Goal: Task Accomplishment & Management: Complete application form

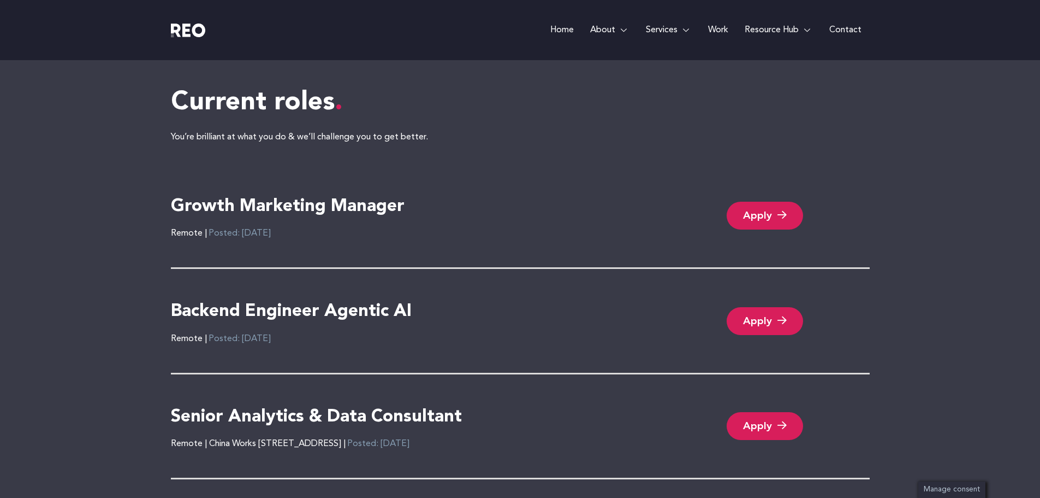
scroll to position [2378, 0]
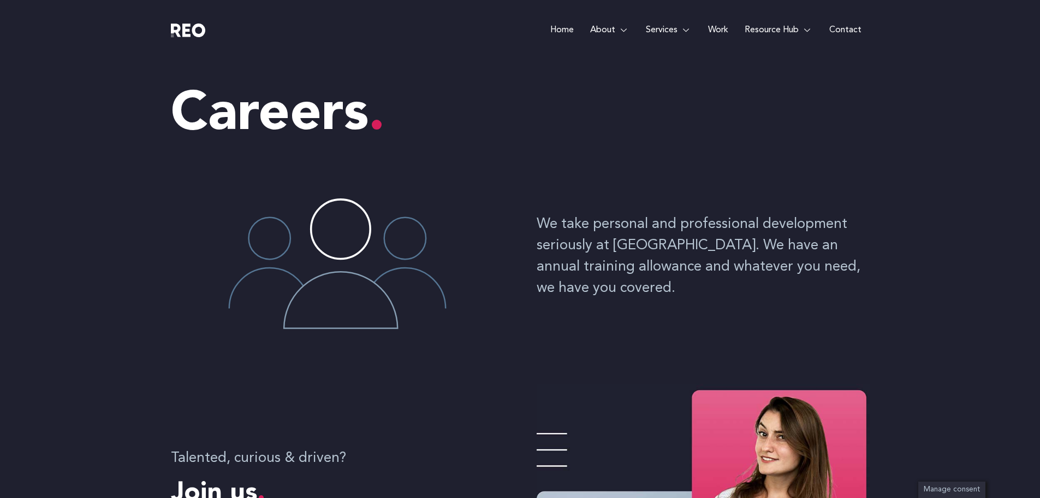
scroll to position [2383, 0]
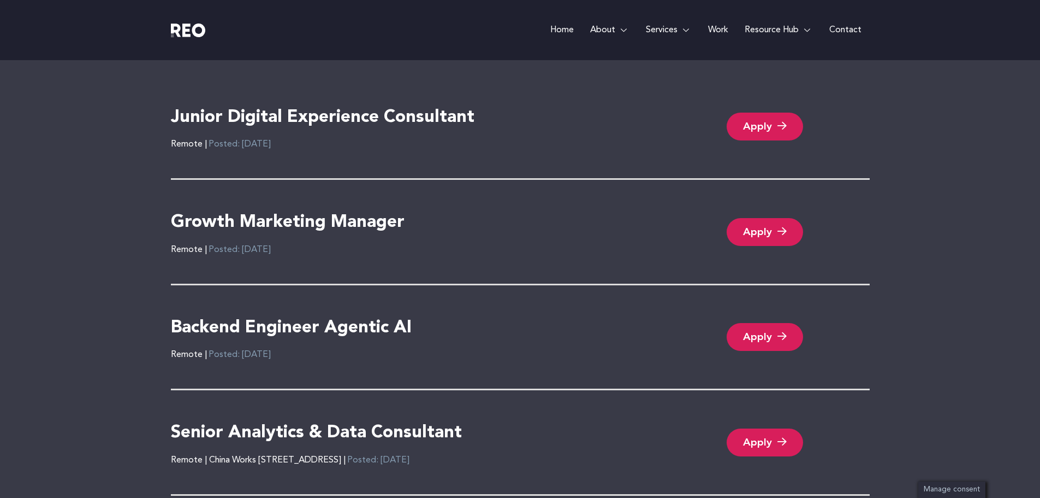
click at [366, 113] on h4 "Junior Digital Experience Consultant" at bounding box center [323, 117] width 304 height 23
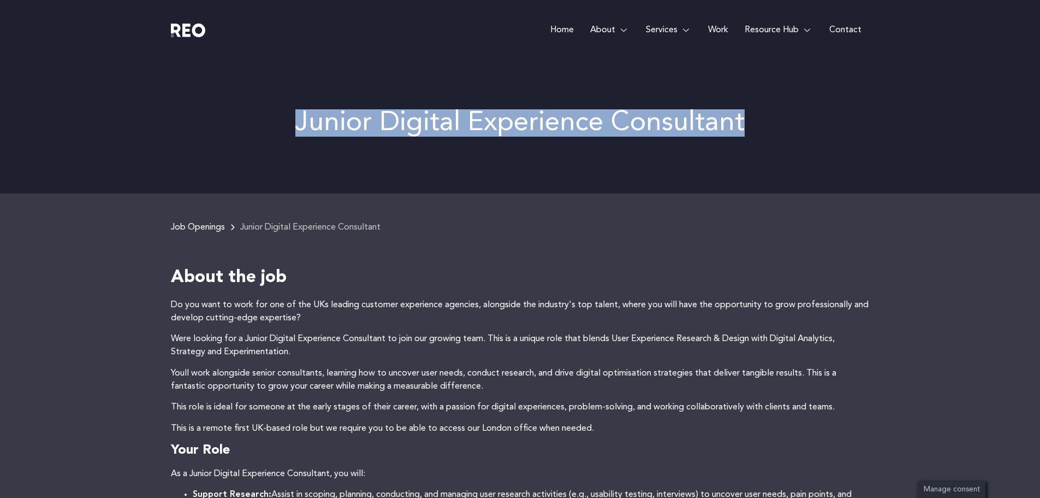
drag, startPoint x: 307, startPoint y: 120, endPoint x: 861, endPoint y: 116, distance: 554.4
click at [861, 116] on p "Junior Digital Experience Consultant" at bounding box center [520, 122] width 699 height 27
copy link "Junior Digital Experience Consultant"
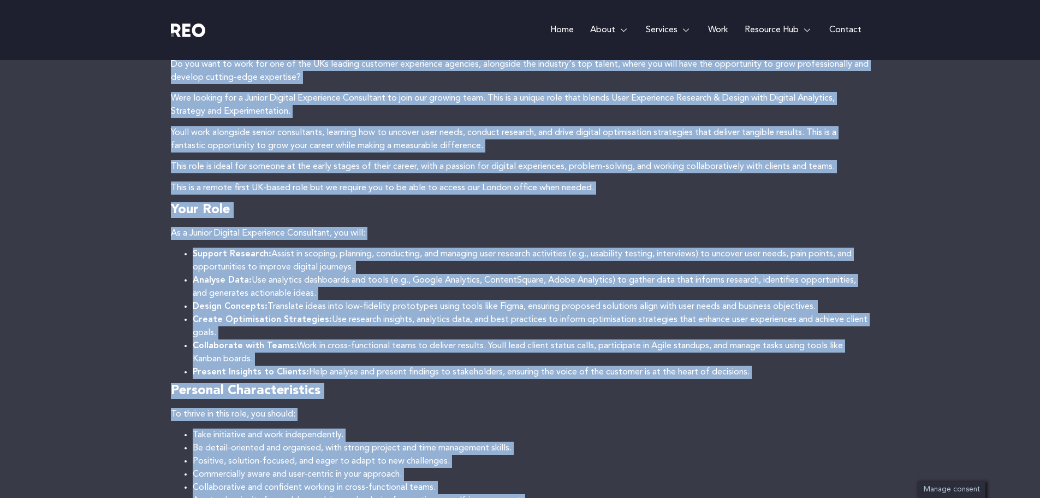
scroll to position [655, 0]
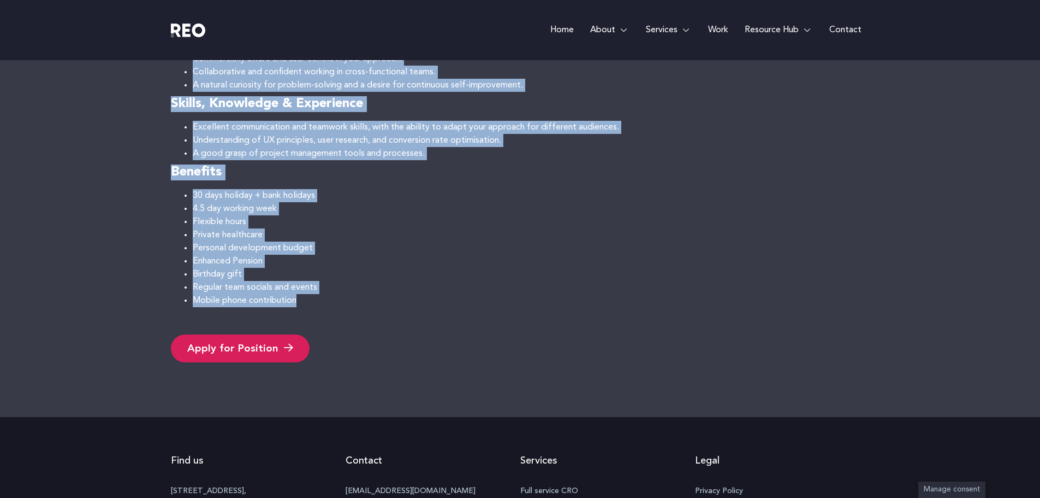
drag, startPoint x: 174, startPoint y: 274, endPoint x: 321, endPoint y: 299, distance: 149.0
copy div "Lorem ips dol Si ame cons ad elit sed doe te inc UTl etdolor magnaali enimadmin…"
